Goal: Task Accomplishment & Management: Complete application form

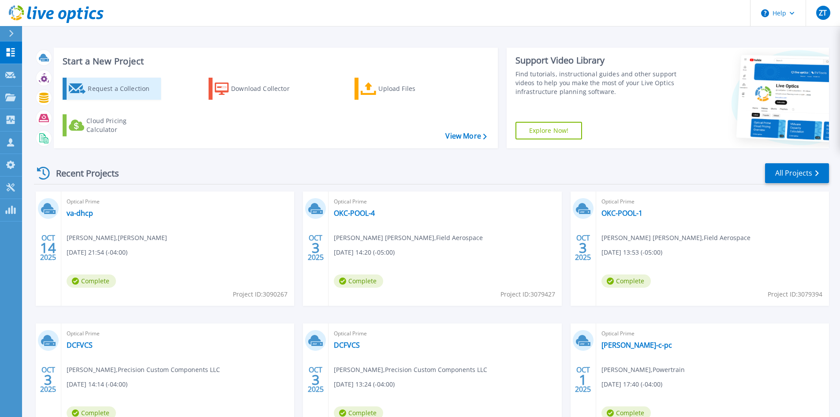
click at [106, 96] on div "Request a Collection" at bounding box center [123, 89] width 71 height 18
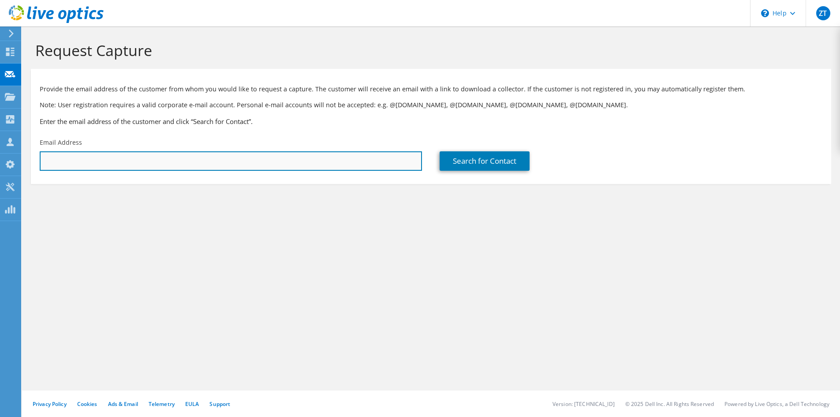
click at [244, 166] on input "text" at bounding box center [231, 160] width 382 height 19
paste input "fglomb@airliftcompany.com"
type input "fglomb@airliftcompany.com"
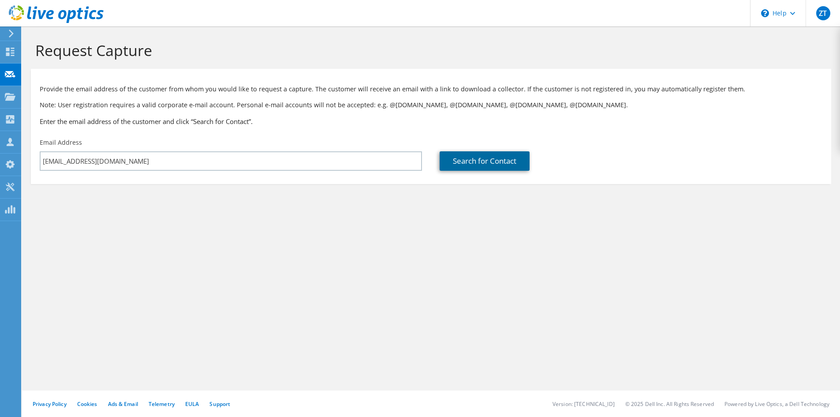
click at [468, 165] on link "Search for Contact" at bounding box center [485, 160] width 90 height 19
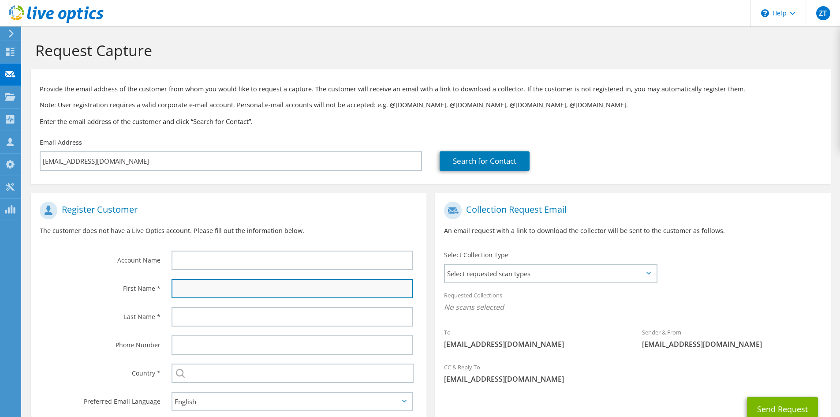
click at [207, 292] on input "text" at bounding box center [293, 288] width 242 height 19
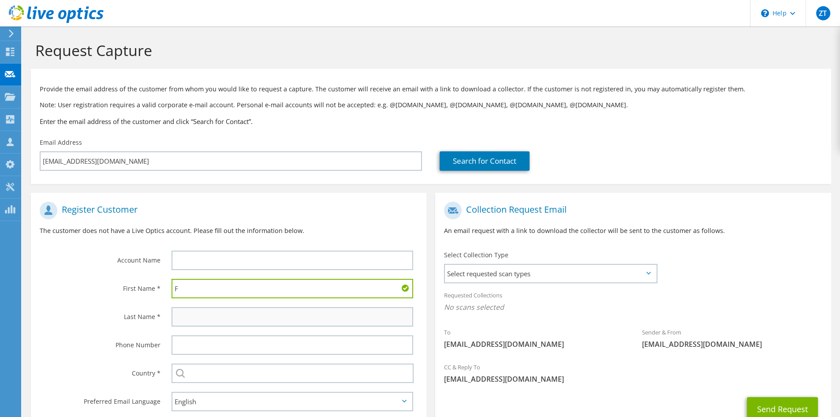
type input "F"
click at [191, 322] on input "text" at bounding box center [293, 316] width 242 height 19
type input "Glomb"
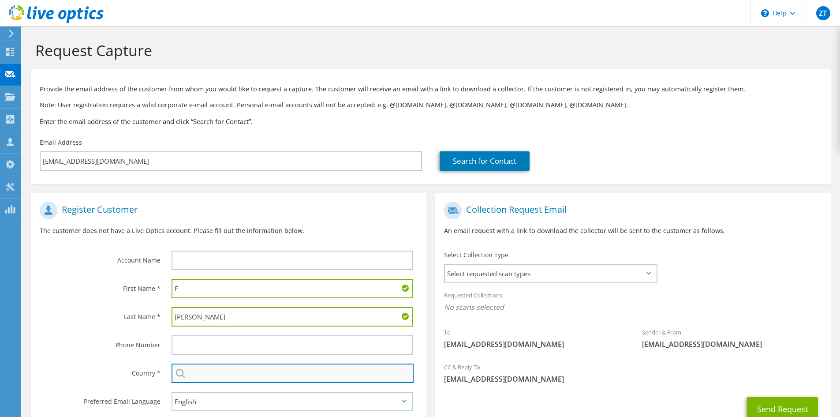
click at [215, 377] on input "text" at bounding box center [293, 372] width 242 height 19
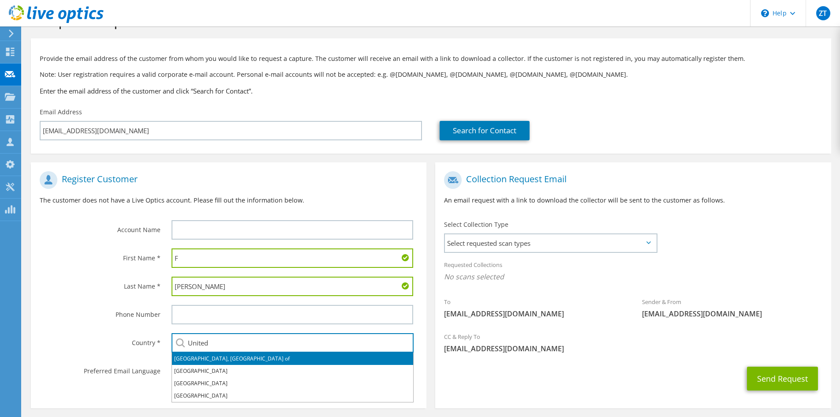
scroll to position [66, 0]
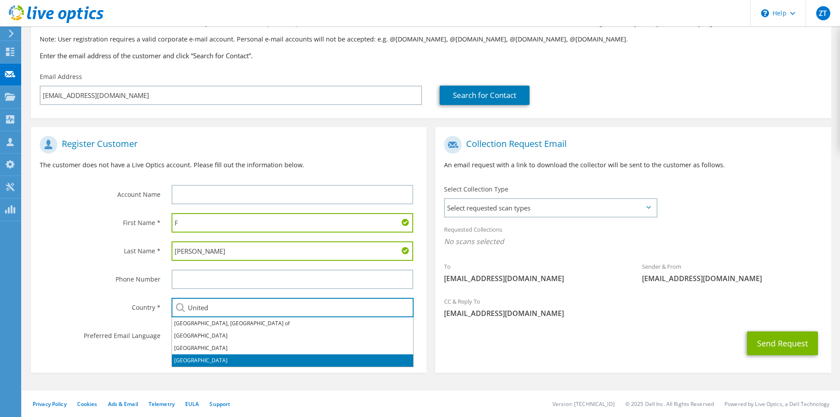
click at [212, 361] on li "United States" at bounding box center [292, 360] width 241 height 12
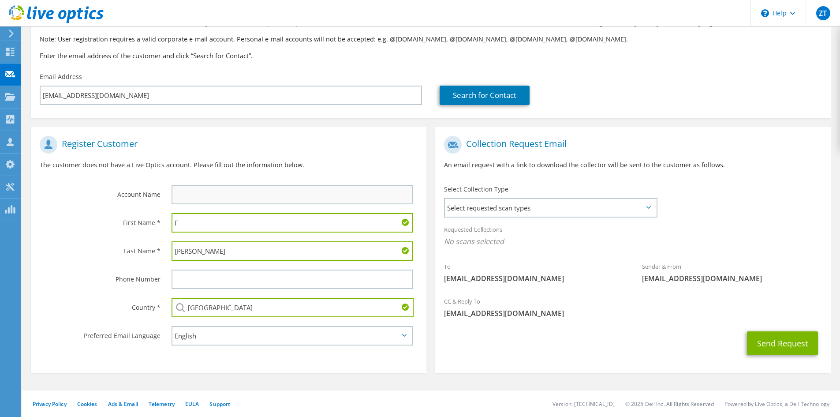
type input "United States"
click at [210, 202] on input "text" at bounding box center [293, 194] width 242 height 19
type input "Airlift Company"
click at [532, 205] on span "Select requested scan types" at bounding box center [550, 208] width 211 height 18
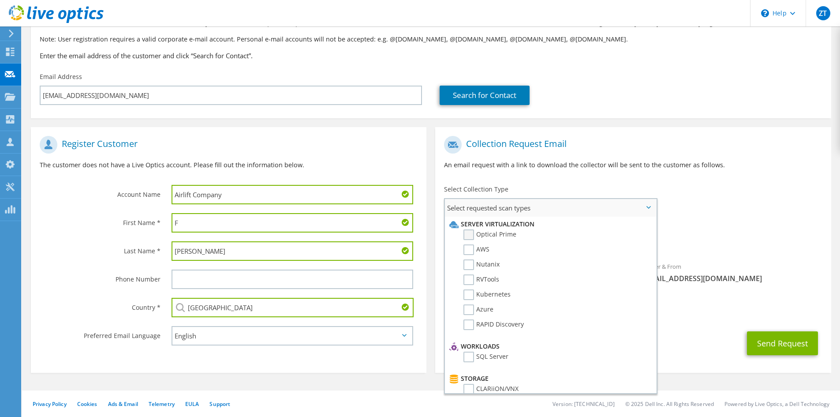
click at [470, 235] on label "Optical Prime" at bounding box center [490, 234] width 53 height 11
click at [0, 0] on input "Optical Prime" at bounding box center [0, 0] width 0 height 0
click at [467, 281] on label "RVTools" at bounding box center [482, 279] width 36 height 11
click at [0, 0] on input "RVTools" at bounding box center [0, 0] width 0 height 0
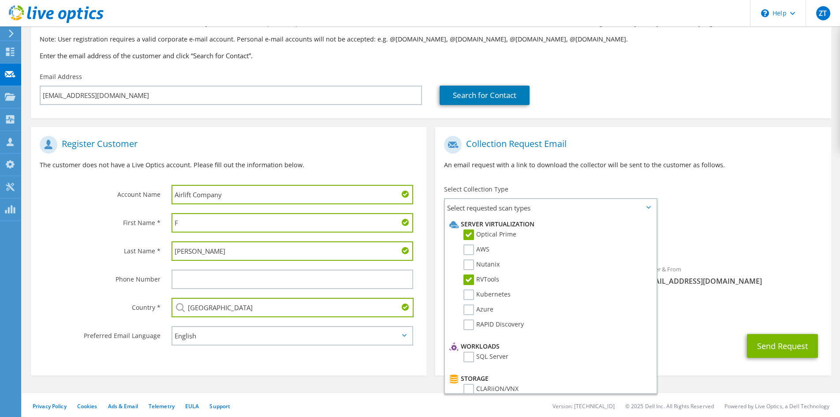
click at [782, 181] on div "To fglomb@airliftcompany.com Sender & From liveoptics@liveoptics.com" at bounding box center [633, 212] width 396 height 163
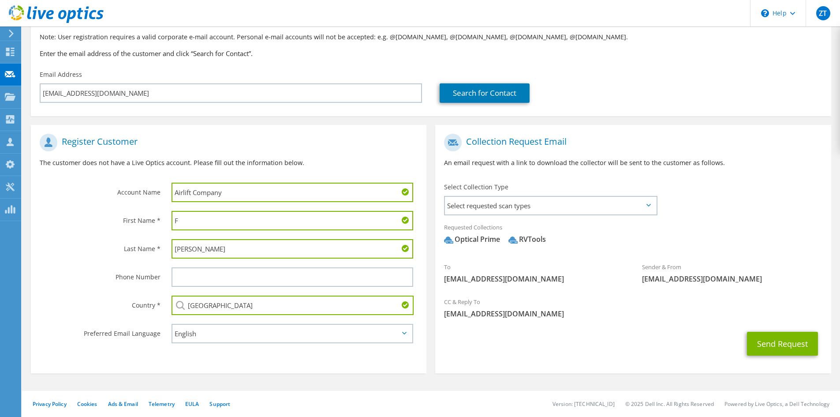
scroll to position [68, 0]
click at [793, 342] on button "Send Request" at bounding box center [782, 343] width 71 height 24
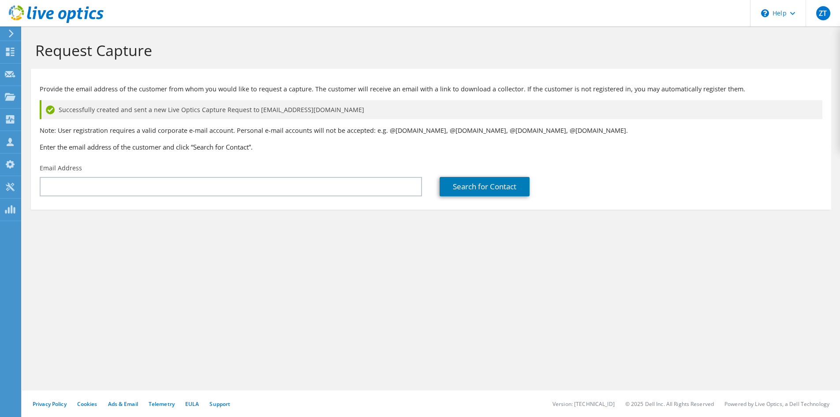
click at [221, 259] on div "Request Capture Provide the email address of the customer from whom you would l…" at bounding box center [431, 221] width 818 height 390
click at [285, 287] on div "Request Capture Provide the email address of the customer from whom you would l…" at bounding box center [431, 221] width 818 height 390
